Goal: Task Accomplishment & Management: Manage account settings

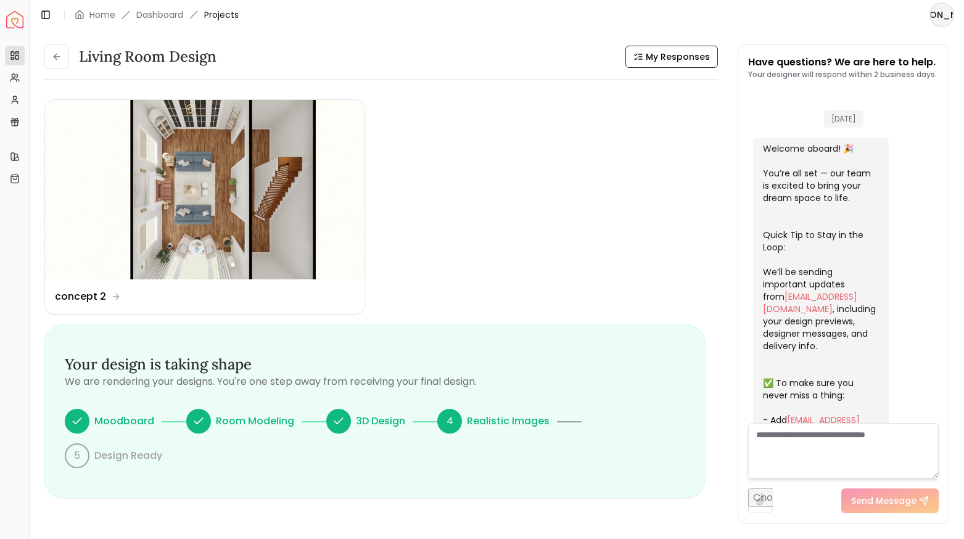
scroll to position [1606, 0]
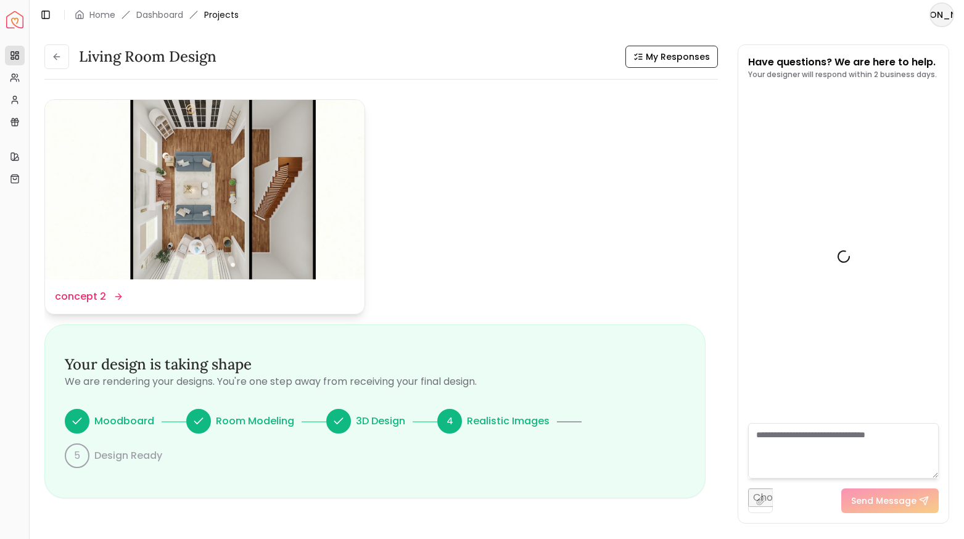
scroll to position [1606, 0]
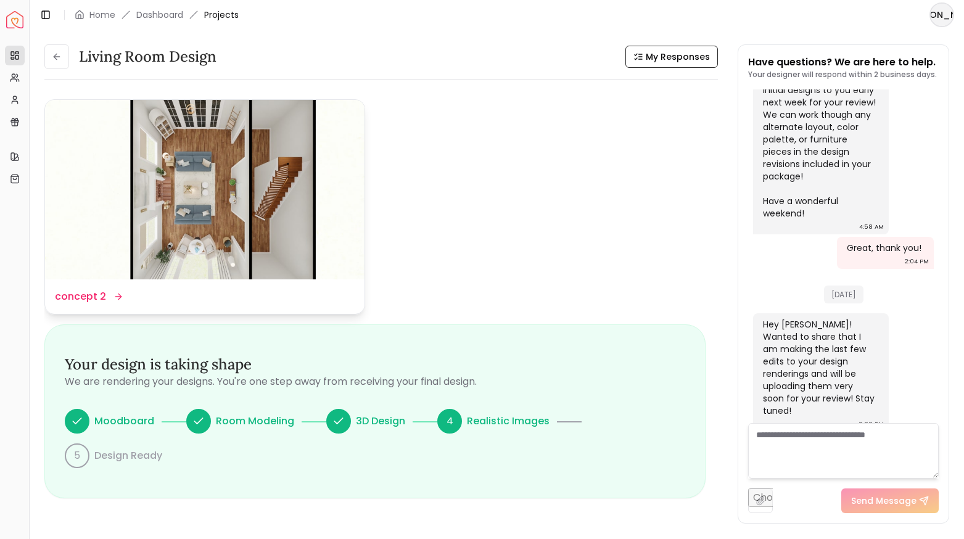
click at [323, 259] on img at bounding box center [205, 190] width 320 height 180
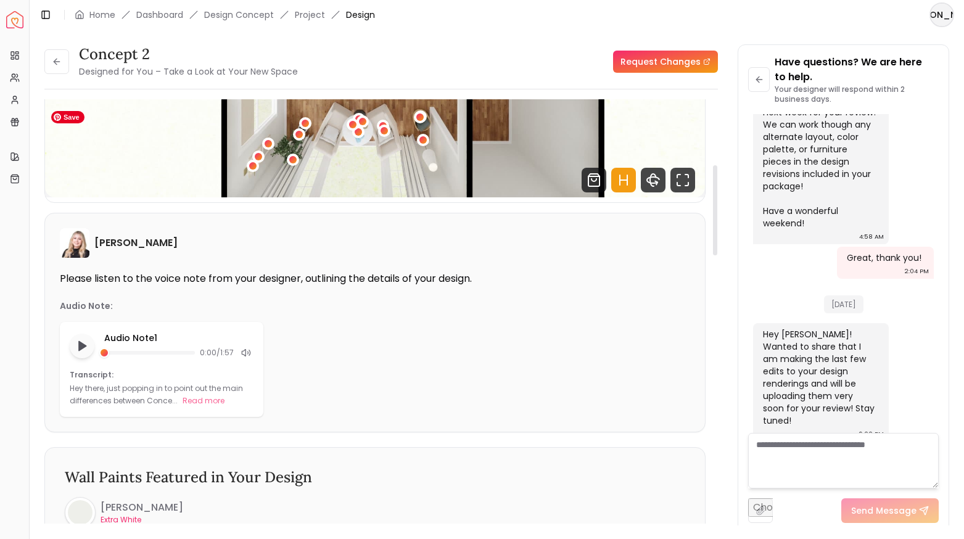
scroll to position [309, 0]
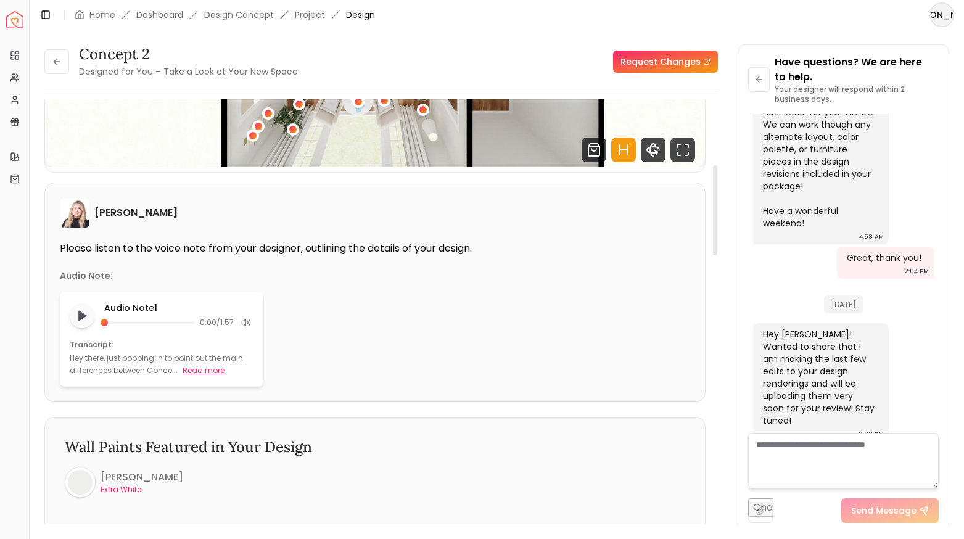
click at [202, 367] on button "Read more" at bounding box center [204, 371] width 42 height 12
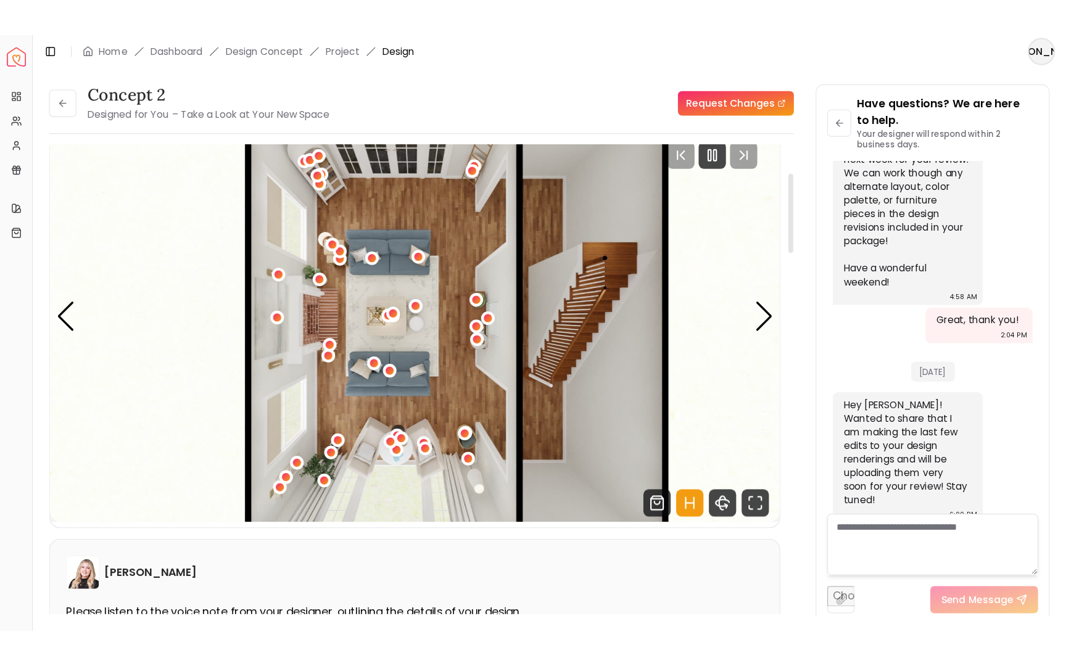
scroll to position [0, 0]
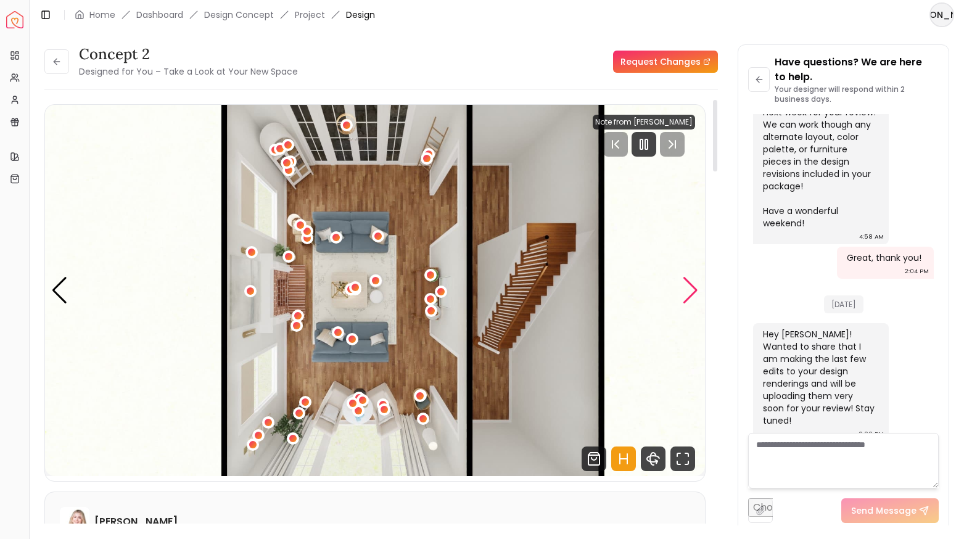
click at [688, 288] on div "Next slide" at bounding box center [690, 290] width 17 height 27
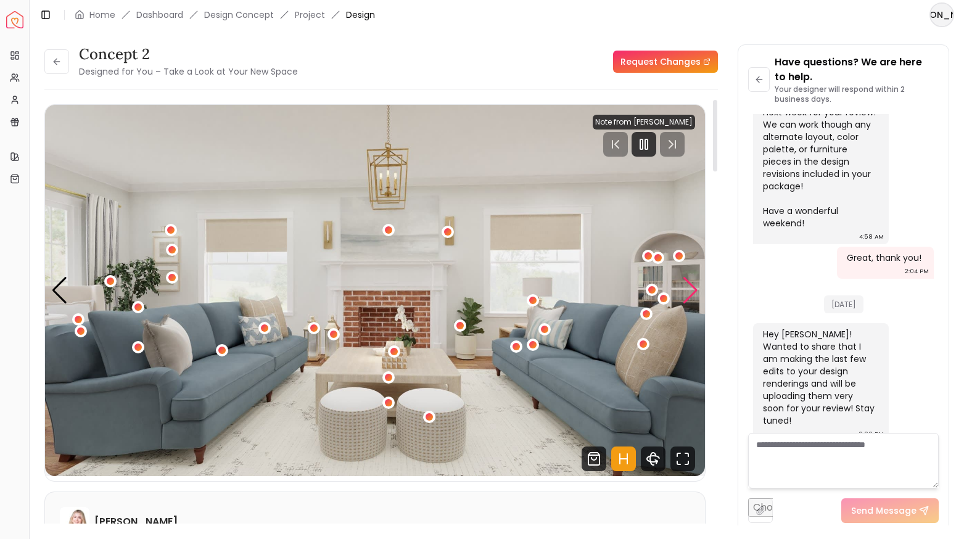
click at [688, 288] on div "Next slide" at bounding box center [690, 290] width 17 height 27
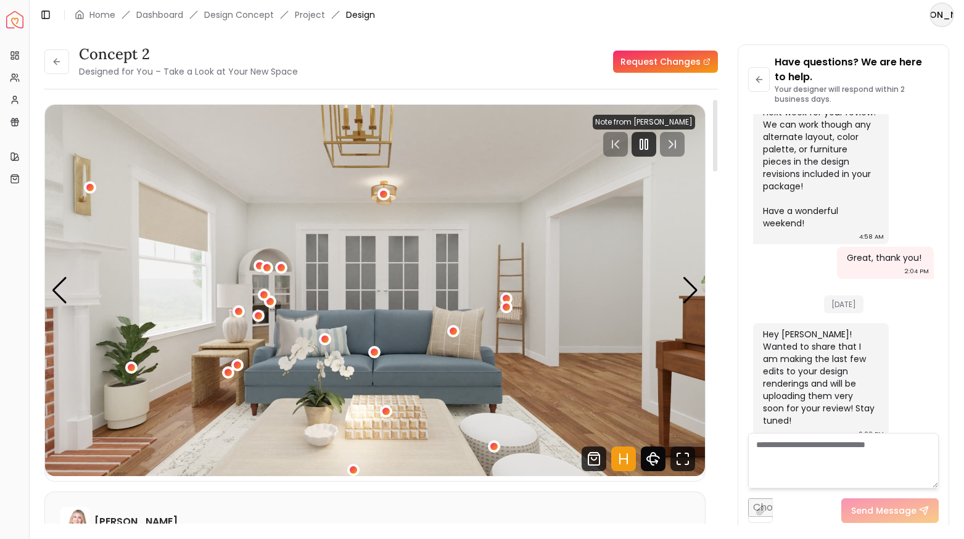
click at [655, 458] on icon "360 View" at bounding box center [653, 459] width 25 height 25
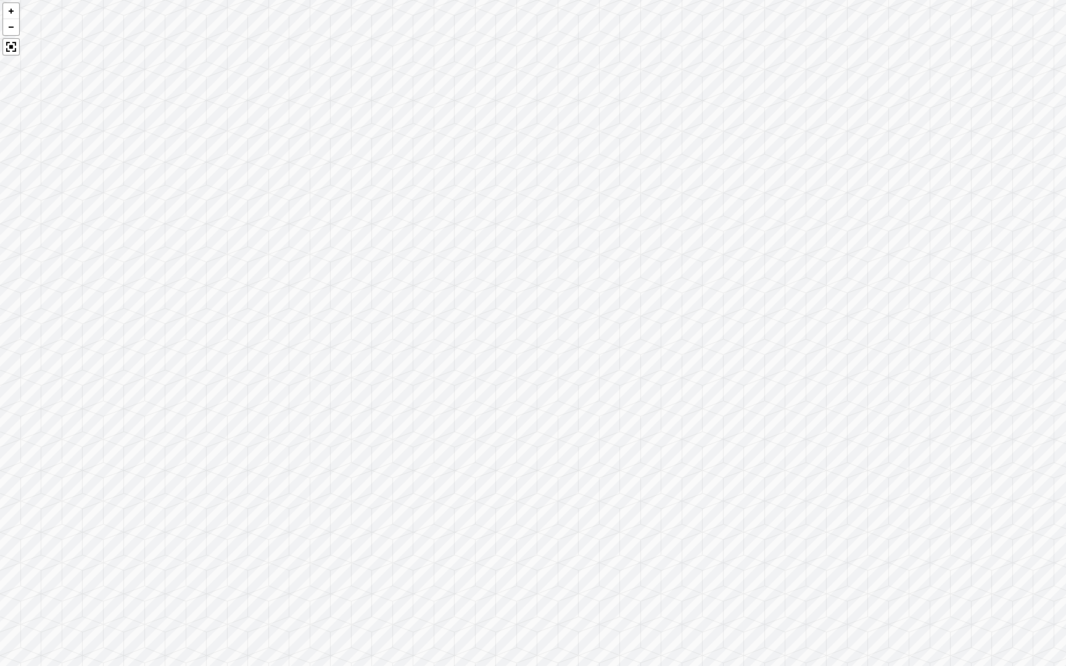
drag, startPoint x: 694, startPoint y: 533, endPoint x: 374, endPoint y: 470, distance: 326.5
click at [374, 470] on div at bounding box center [533, 333] width 1066 height 666
drag, startPoint x: 634, startPoint y: 408, endPoint x: 244, endPoint y: 412, distance: 390.6
click at [244, 412] on div at bounding box center [533, 333] width 1066 height 666
drag, startPoint x: 609, startPoint y: 407, endPoint x: 247, endPoint y: 326, distance: 371.1
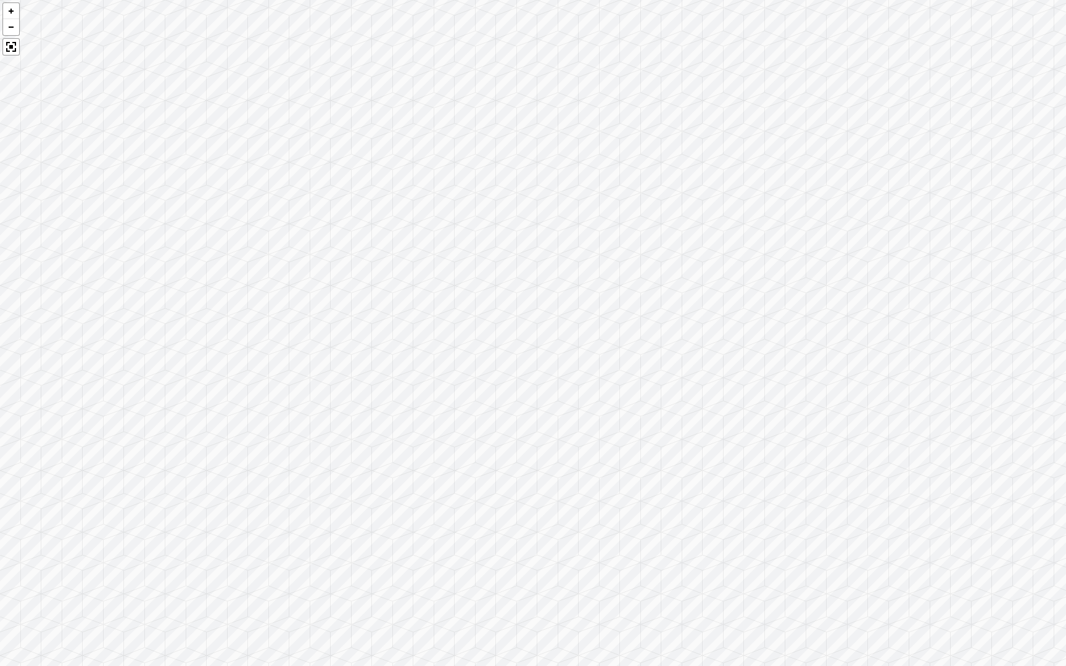
click at [247, 326] on div at bounding box center [533, 333] width 1066 height 666
drag, startPoint x: 546, startPoint y: 304, endPoint x: 346, endPoint y: 412, distance: 227.5
click at [346, 412] on div at bounding box center [533, 333] width 1066 height 666
drag, startPoint x: 541, startPoint y: 492, endPoint x: 418, endPoint y: 347, distance: 190.4
click at [418, 347] on div at bounding box center [533, 333] width 1066 height 666
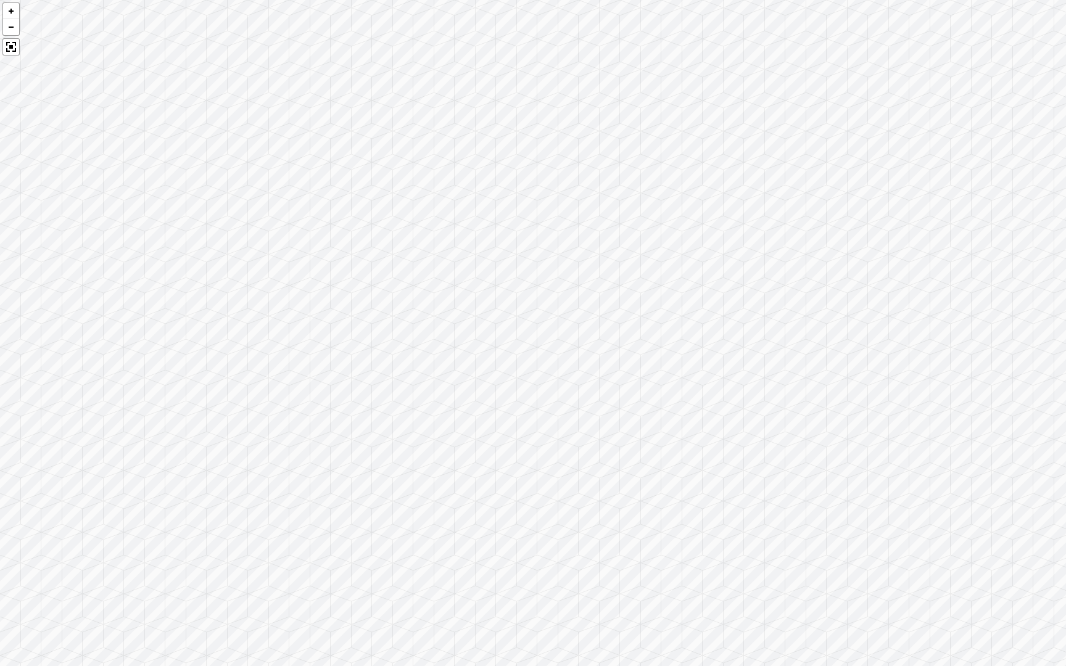
drag, startPoint x: 605, startPoint y: 370, endPoint x: 608, endPoint y: 481, distance: 110.5
click at [608, 481] on div at bounding box center [533, 333] width 1066 height 666
drag, startPoint x: 818, startPoint y: 368, endPoint x: 313, endPoint y: 271, distance: 513.9
click at [313, 271] on div at bounding box center [533, 333] width 1066 height 666
drag, startPoint x: 493, startPoint y: 356, endPoint x: 945, endPoint y: 312, distance: 453.8
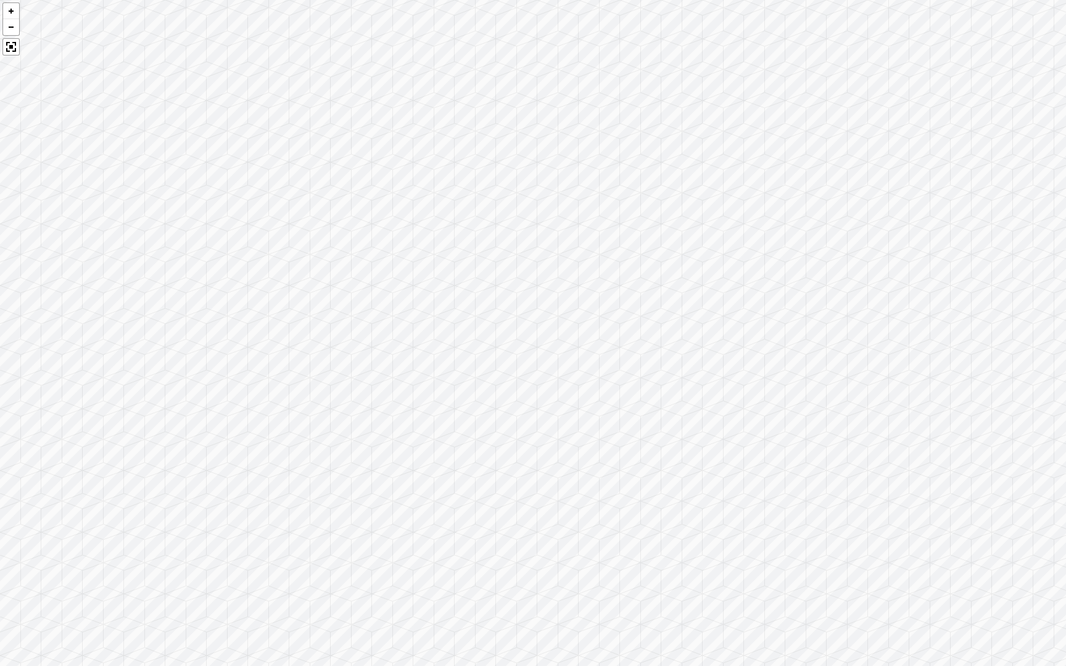
click at [945, 312] on div at bounding box center [533, 333] width 1066 height 666
drag, startPoint x: 726, startPoint y: 312, endPoint x: 941, endPoint y: 336, distance: 216.0
click at [941, 336] on div at bounding box center [533, 333] width 1066 height 666
drag, startPoint x: 708, startPoint y: 322, endPoint x: 975, endPoint y: 315, distance: 267.9
click at [964, 315] on div at bounding box center [533, 333] width 1066 height 666
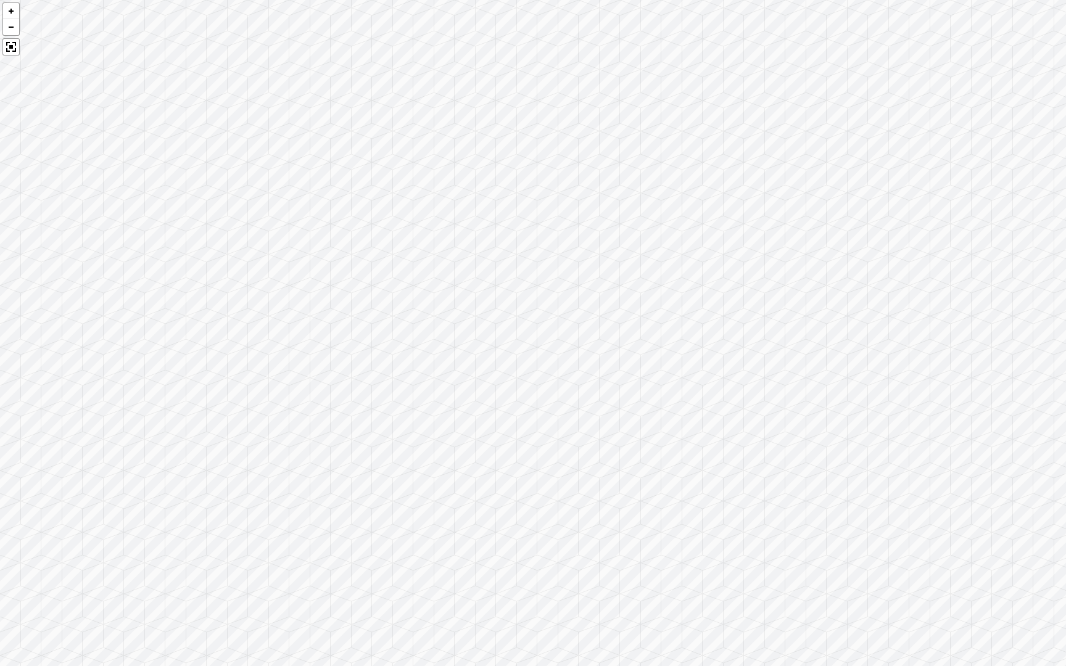
drag, startPoint x: 940, startPoint y: 299, endPoint x: 607, endPoint y: 260, distance: 334.9
click at [607, 260] on div at bounding box center [533, 333] width 1066 height 666
drag, startPoint x: 749, startPoint y: 333, endPoint x: 613, endPoint y: 217, distance: 178.6
click at [613, 217] on div at bounding box center [533, 333] width 1066 height 666
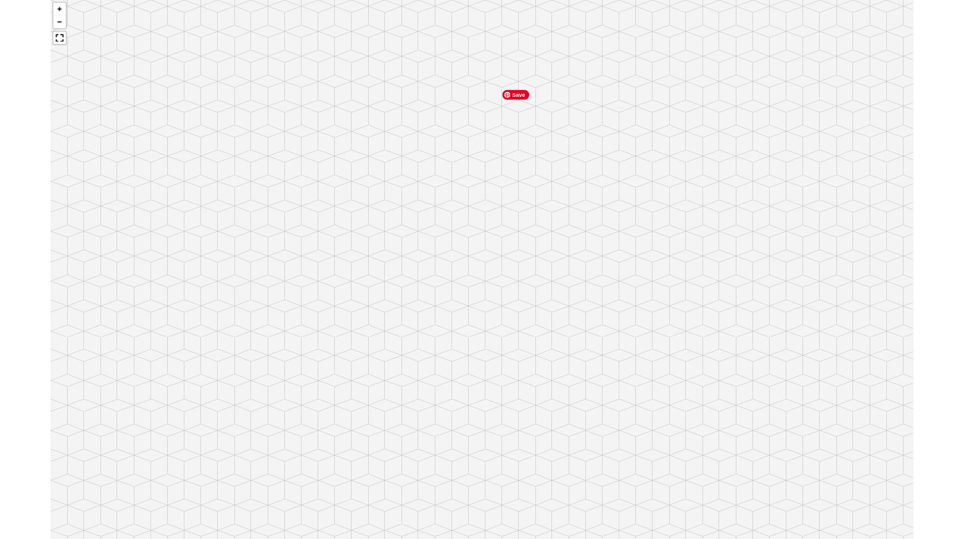
scroll to position [1621, 0]
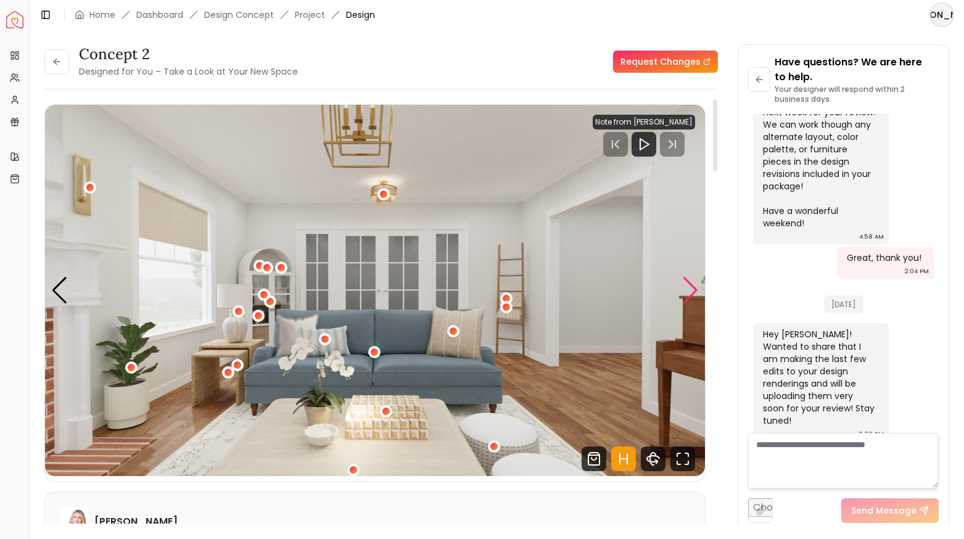
click at [694, 291] on div "Next slide" at bounding box center [690, 290] width 17 height 27
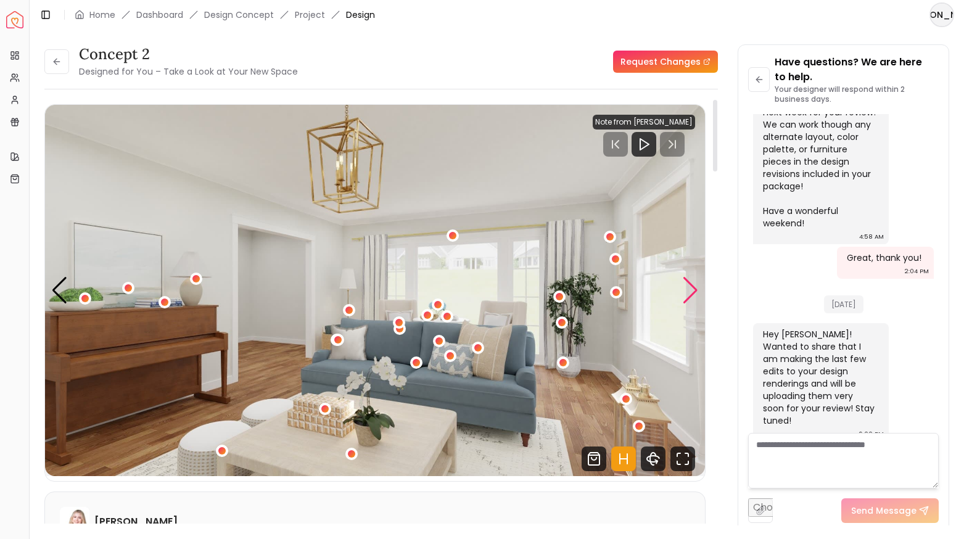
click at [694, 291] on div "Next slide" at bounding box center [690, 290] width 17 height 27
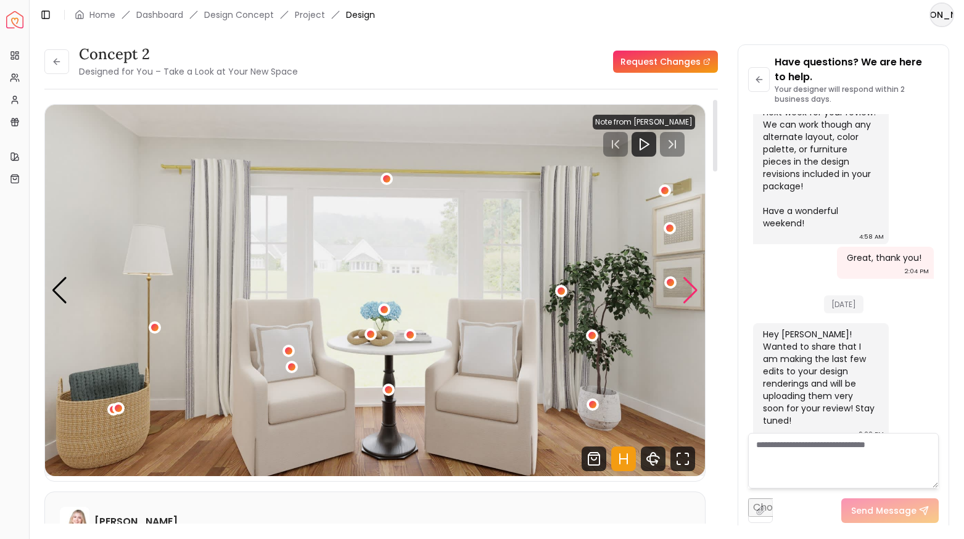
click at [694, 291] on div "Next slide" at bounding box center [690, 290] width 17 height 27
